Goal: Information Seeking & Learning: Learn about a topic

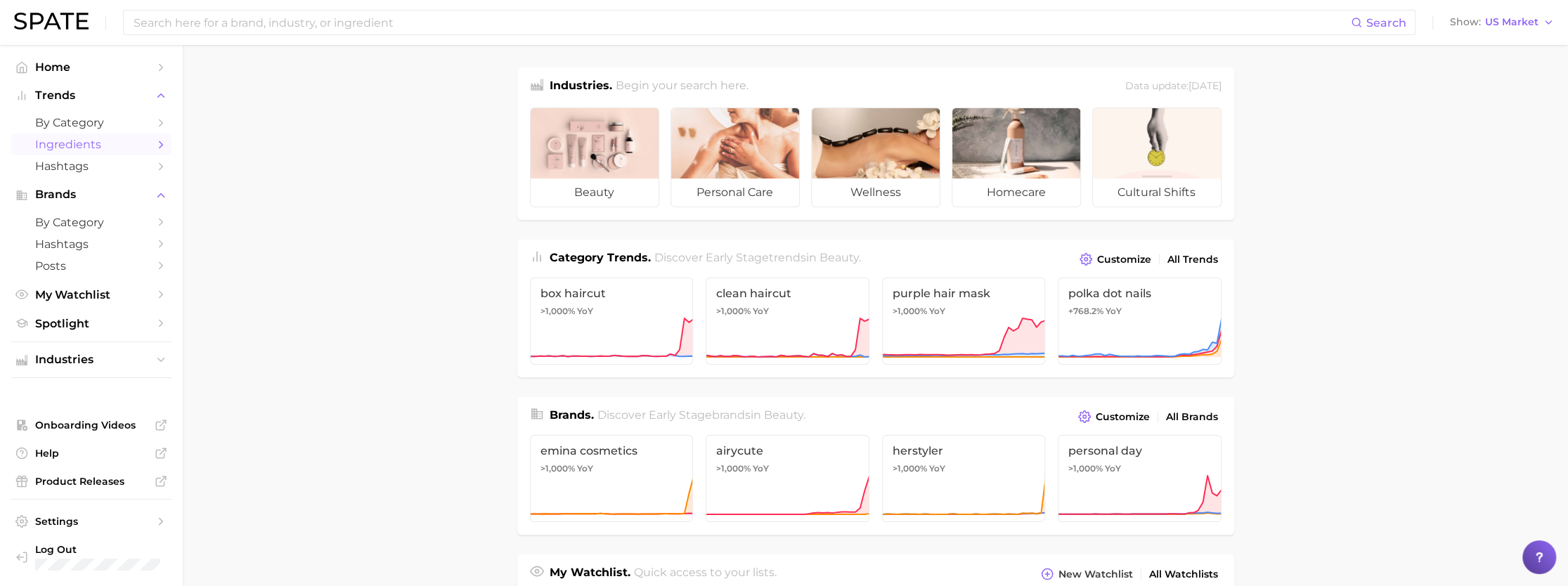
click at [100, 153] on link "Ingredients" at bounding box center [91, 145] width 160 height 22
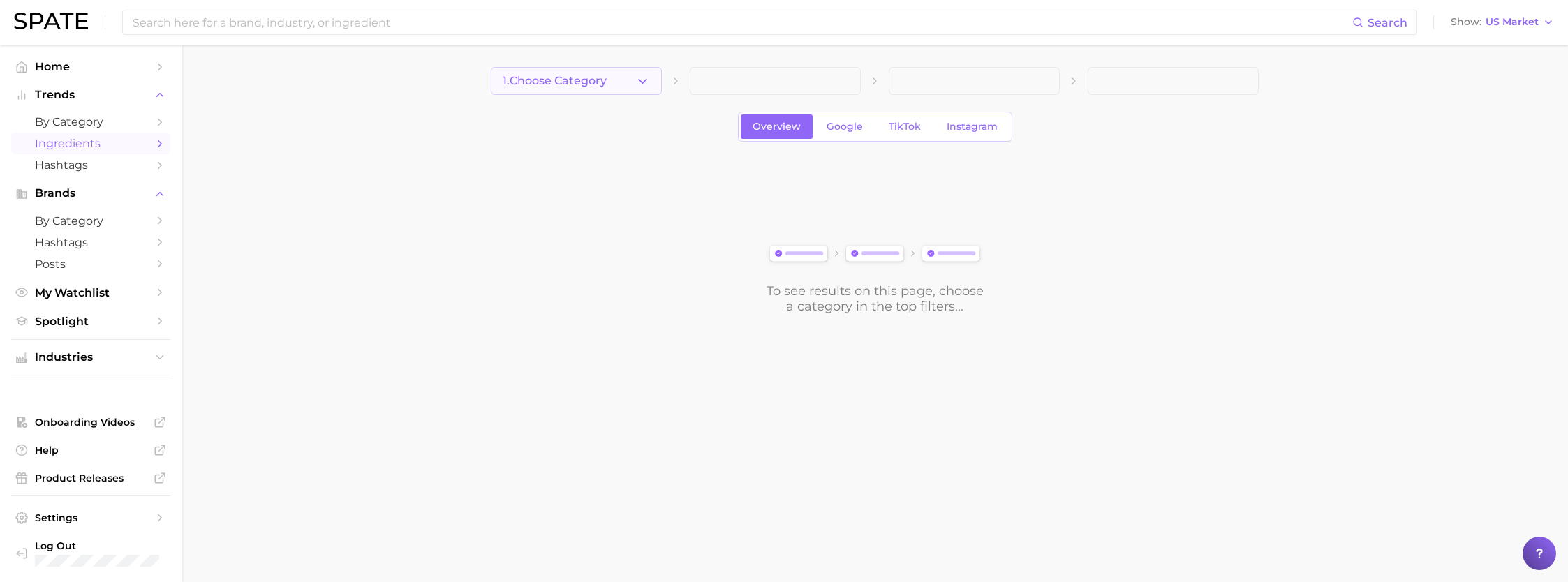
click at [634, 80] on button "1. Choose Category" at bounding box center [576, 81] width 171 height 28
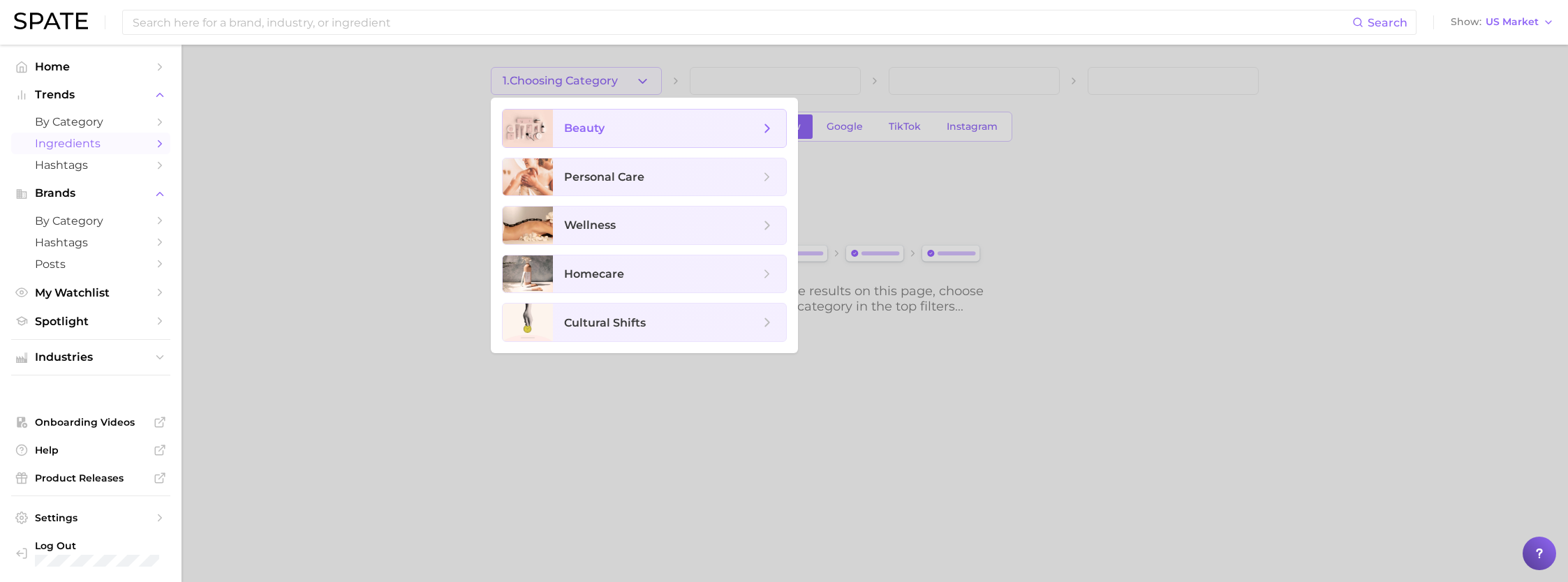
click at [616, 133] on span "beauty" at bounding box center [661, 128] width 196 height 15
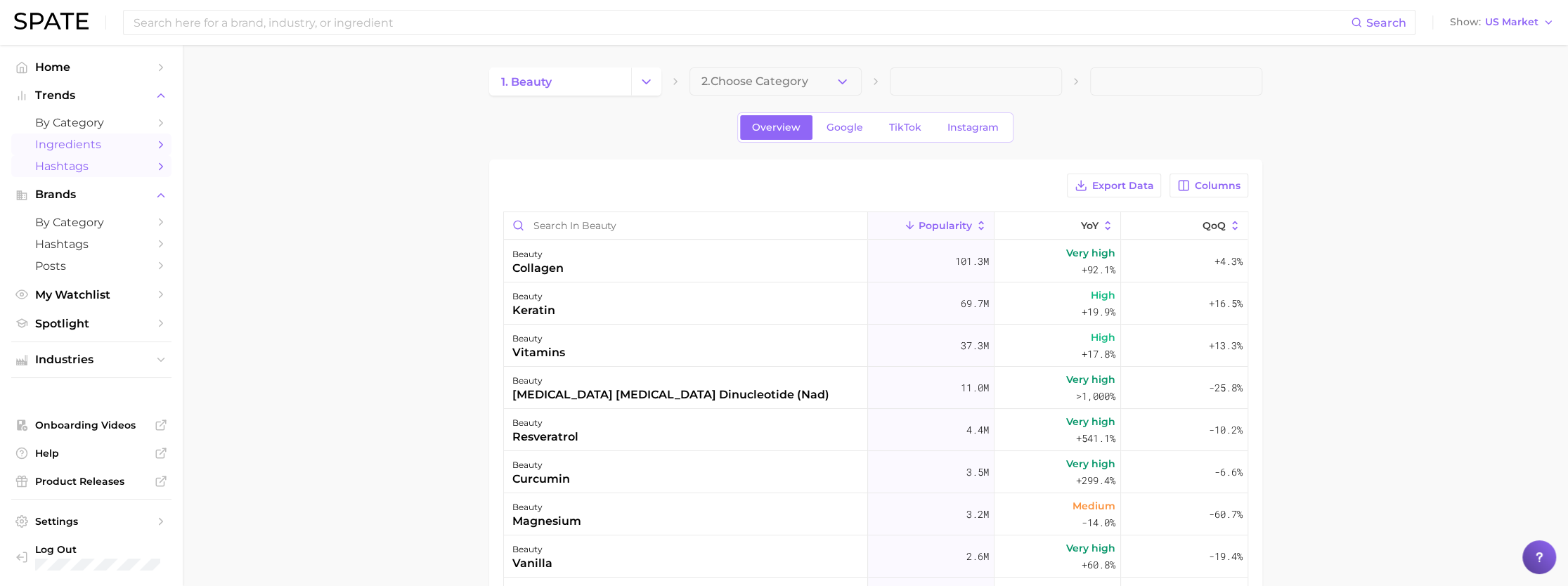
click at [68, 164] on span "Hashtags" at bounding box center [91, 166] width 112 height 13
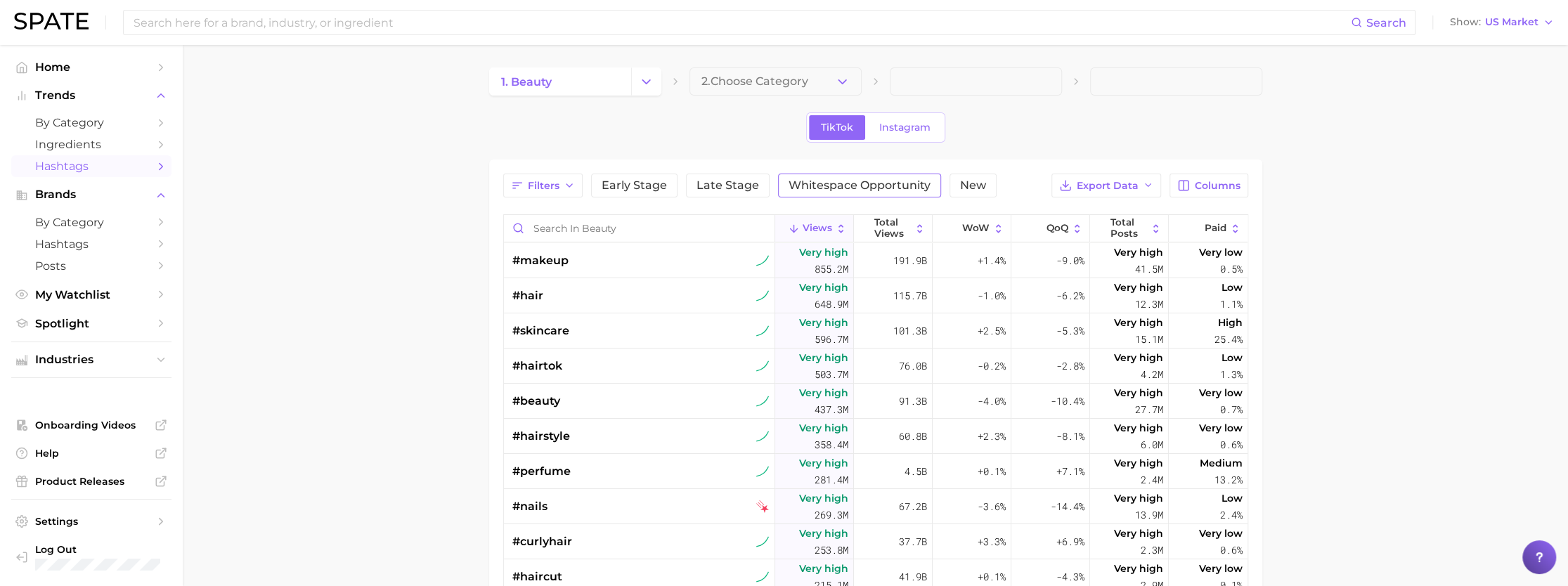
click at [834, 190] on span "Whitespace Opportunity" at bounding box center [860, 185] width 142 height 11
click at [90, 151] on span "Ingredients" at bounding box center [91, 144] width 112 height 13
